Goal: Check status: Check status

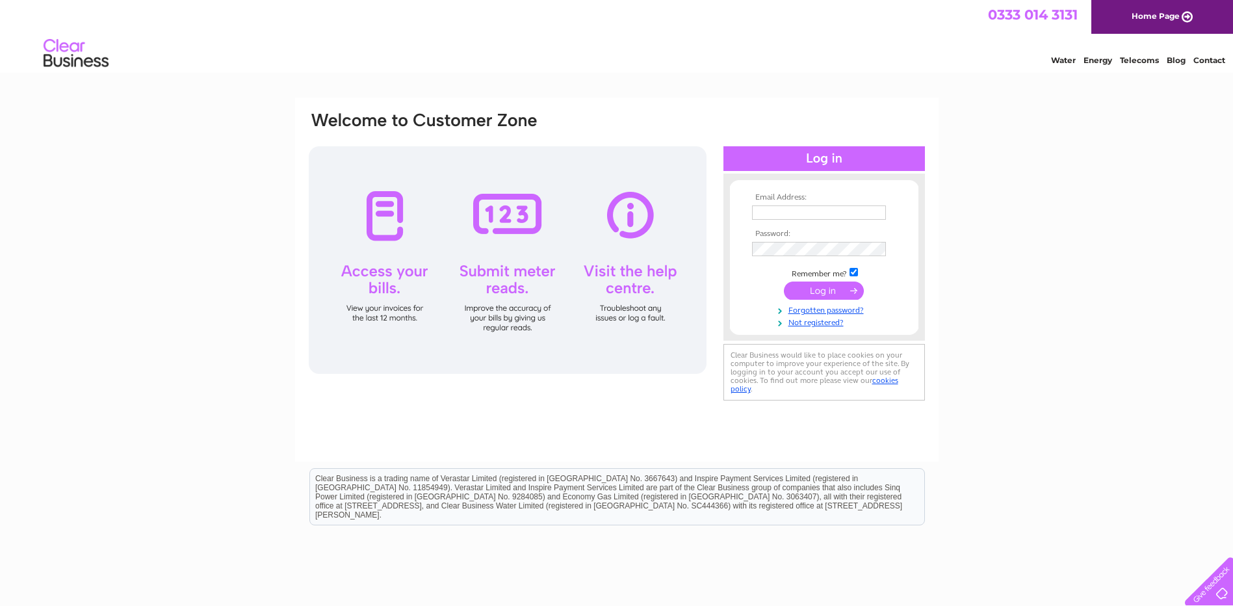
type input "adywpm@hotmail.co.uk"
click at [835, 295] on input "submit" at bounding box center [824, 290] width 80 height 18
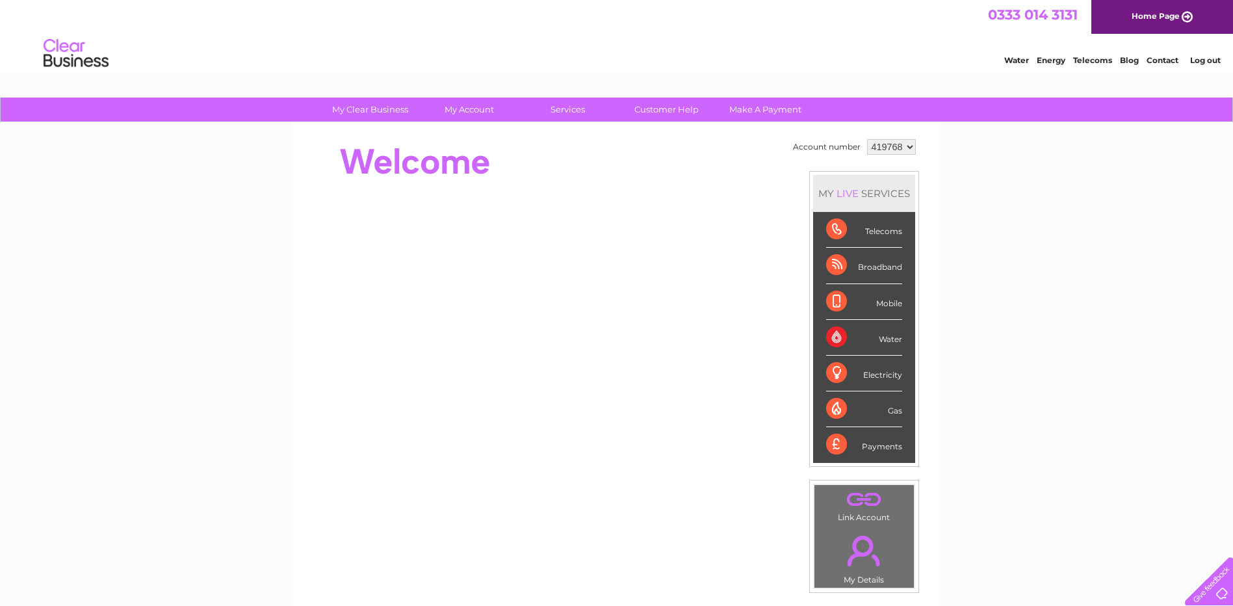
click at [832, 264] on div "Broadband" at bounding box center [864, 266] width 76 height 36
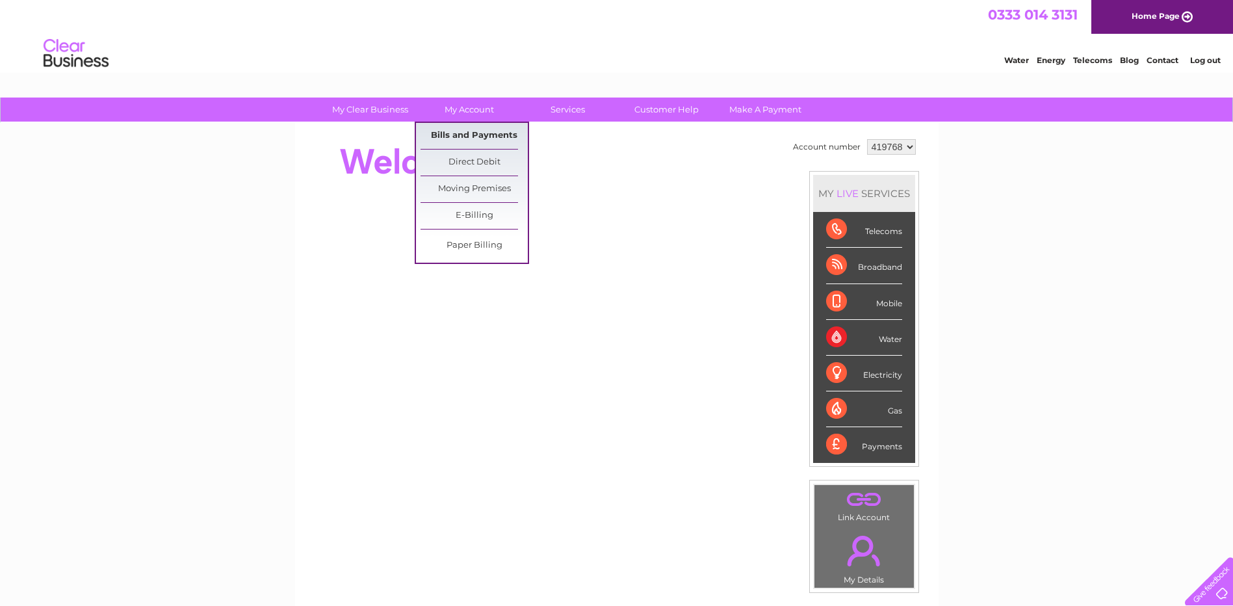
click at [452, 133] on link "Bills and Payments" at bounding box center [474, 136] width 107 height 26
